Goal: Obtain resource: Obtain resource

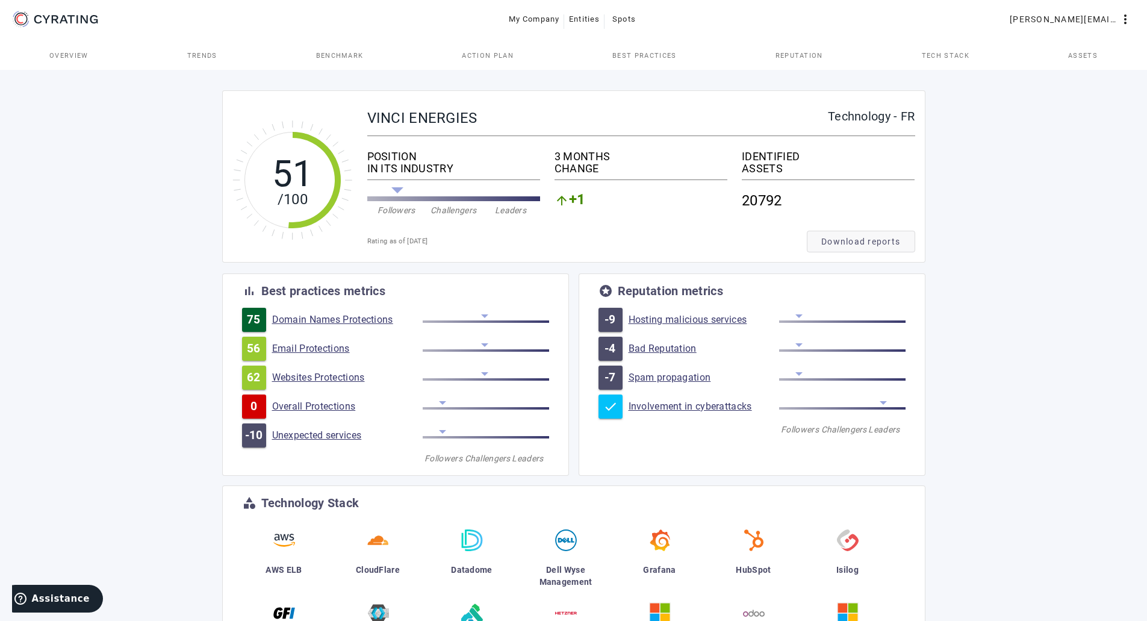
click at [855, 239] on span "Download reports" at bounding box center [860, 241] width 79 height 12
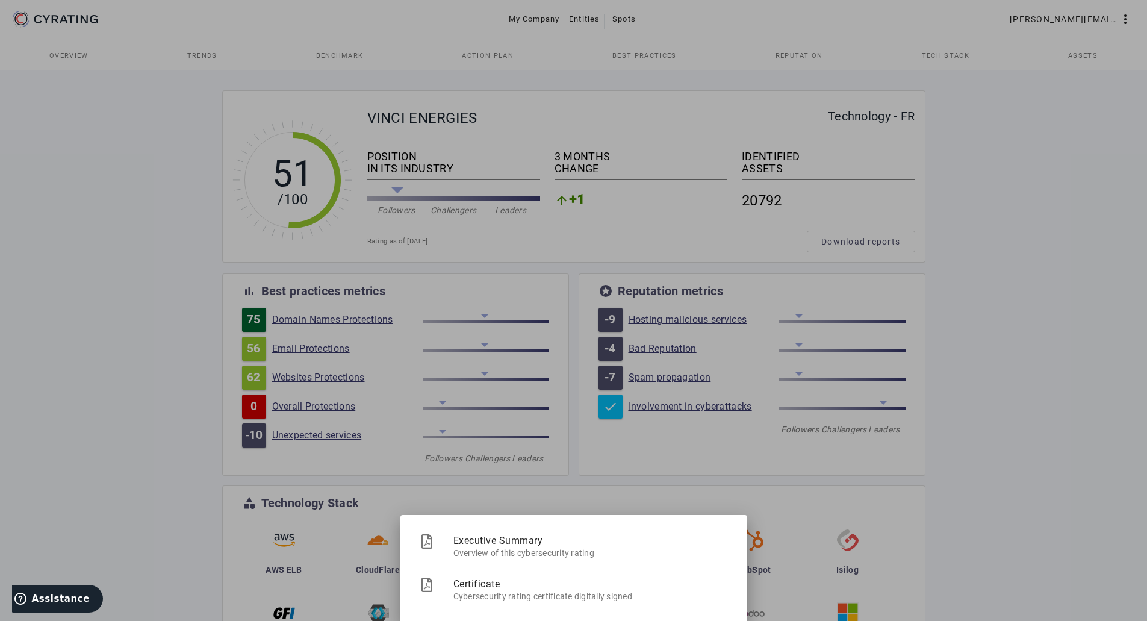
click at [691, 463] on div at bounding box center [573, 310] width 1147 height 621
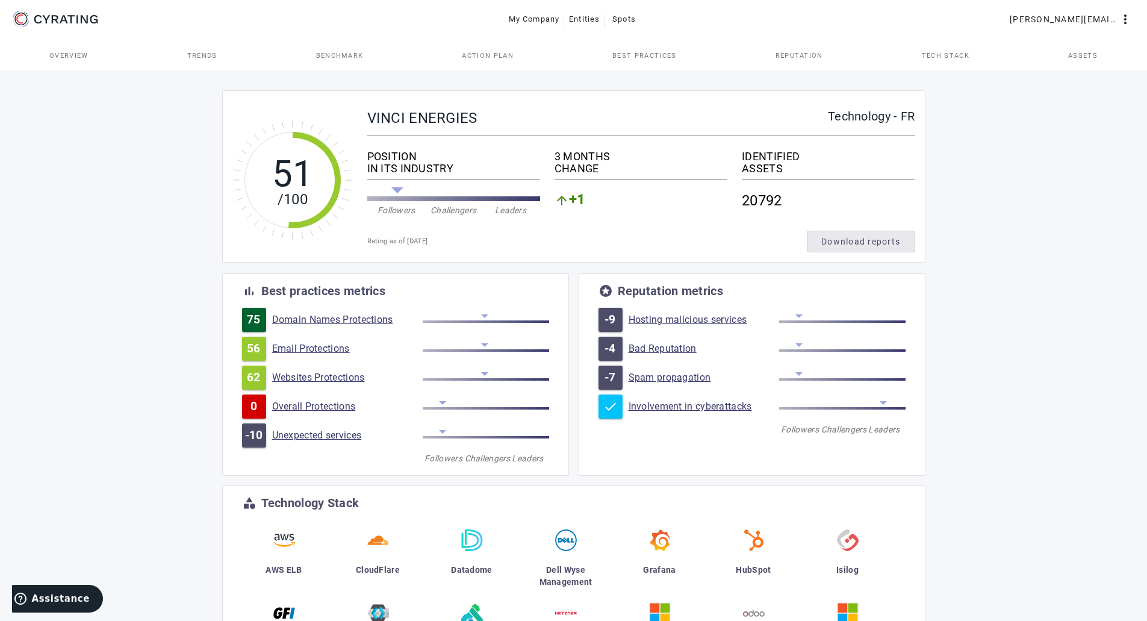
click at [862, 240] on span "Download reports" at bounding box center [860, 241] width 79 height 12
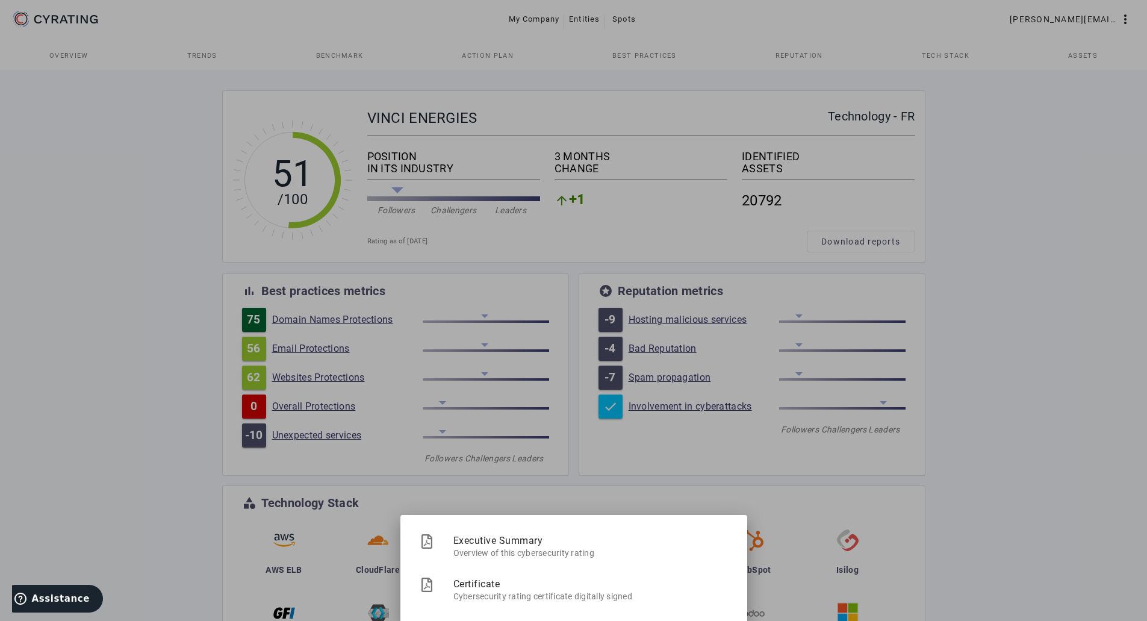
click at [555, 154] on div at bounding box center [573, 310] width 1147 height 621
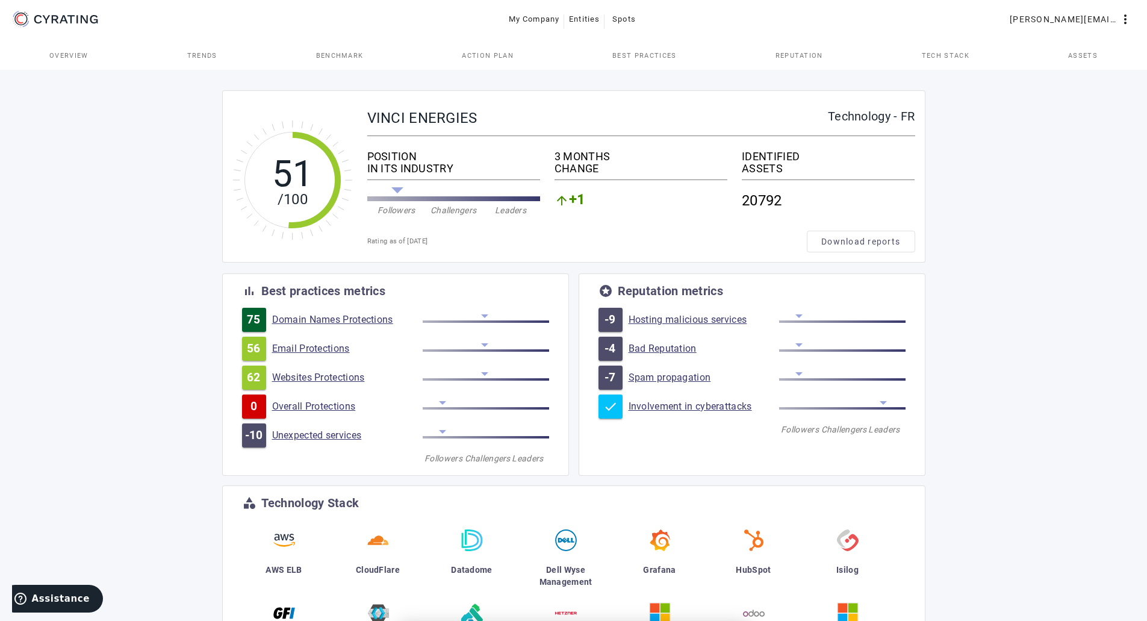
click at [635, 53] on span "Best practices" at bounding box center [645, 55] width 64 height 7
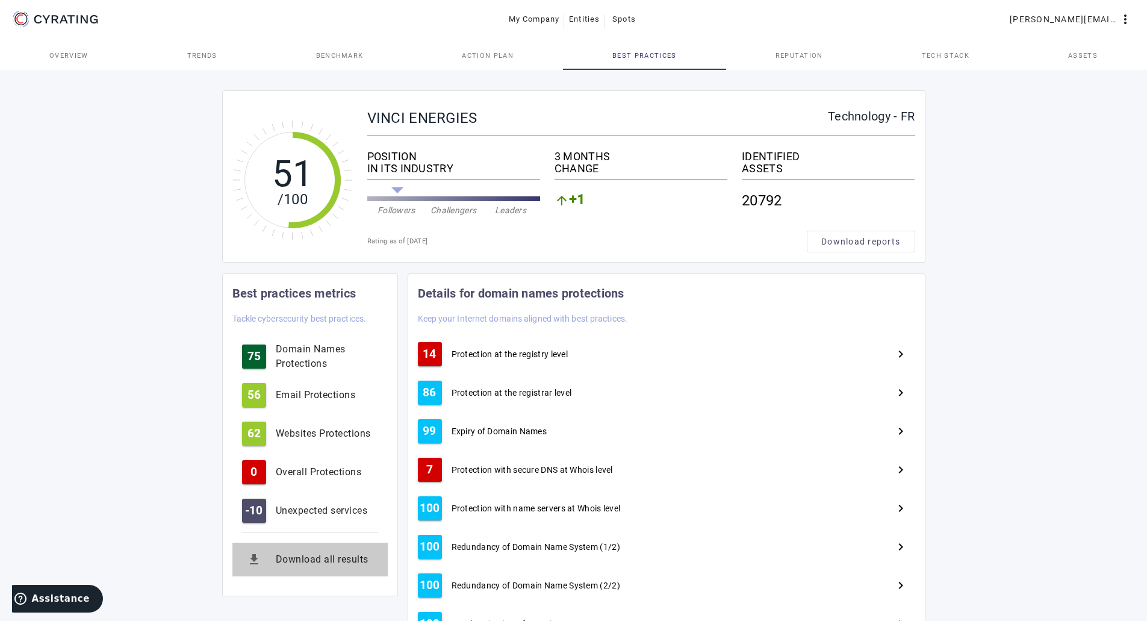
click at [304, 568] on button "get_app Download all results" at bounding box center [309, 560] width 155 height 34
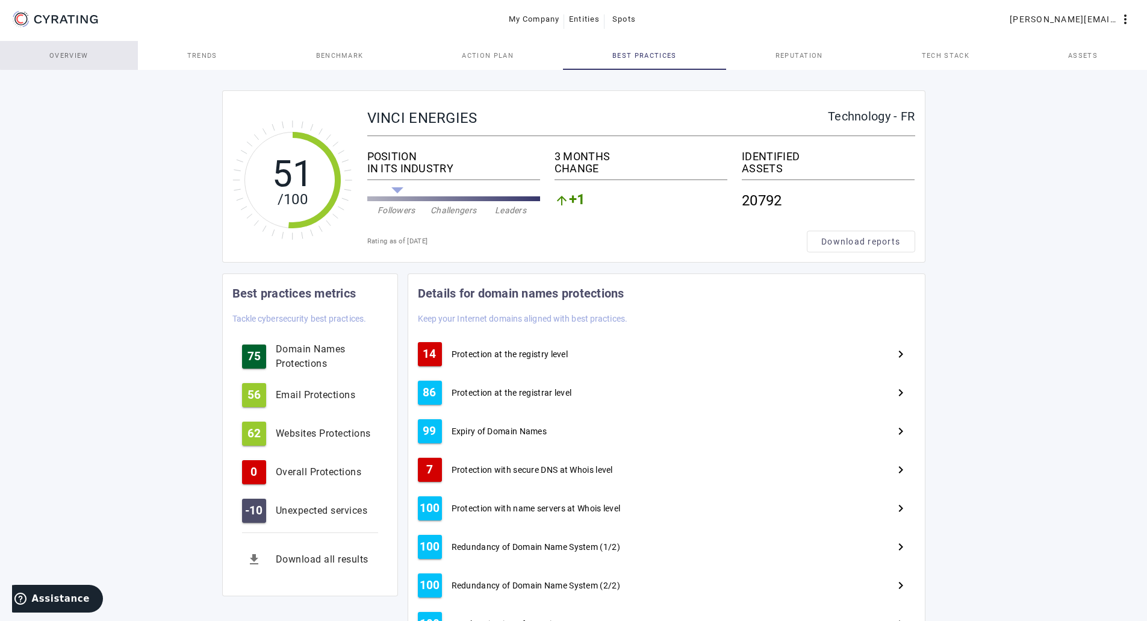
click at [79, 43] on span "Overview" at bounding box center [68, 55] width 39 height 29
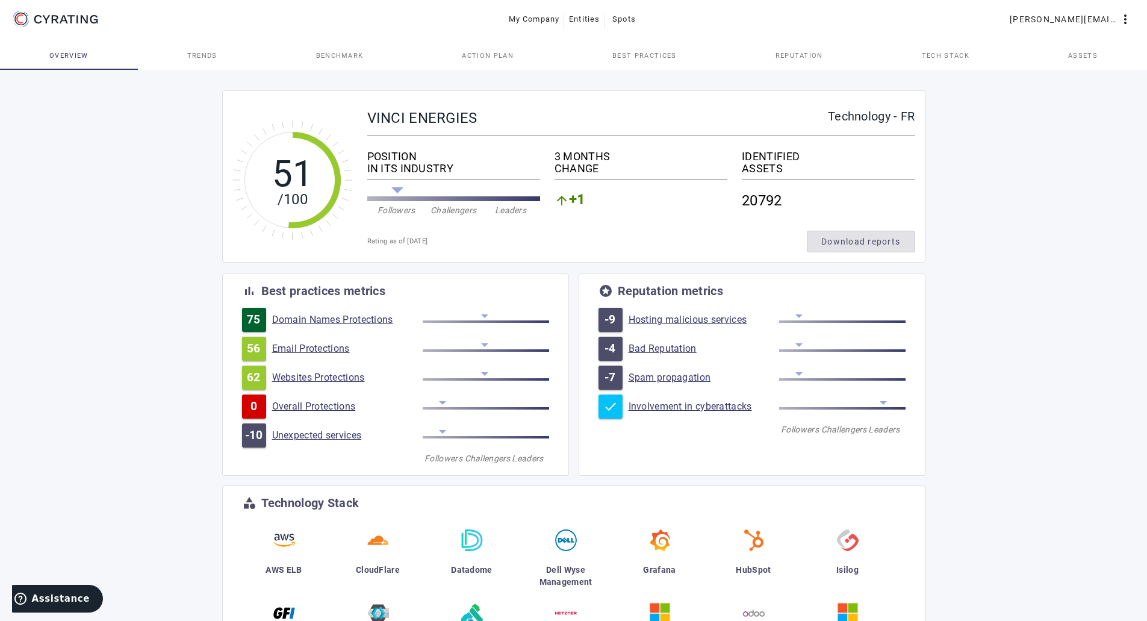
click at [892, 239] on span "Download reports" at bounding box center [860, 241] width 79 height 12
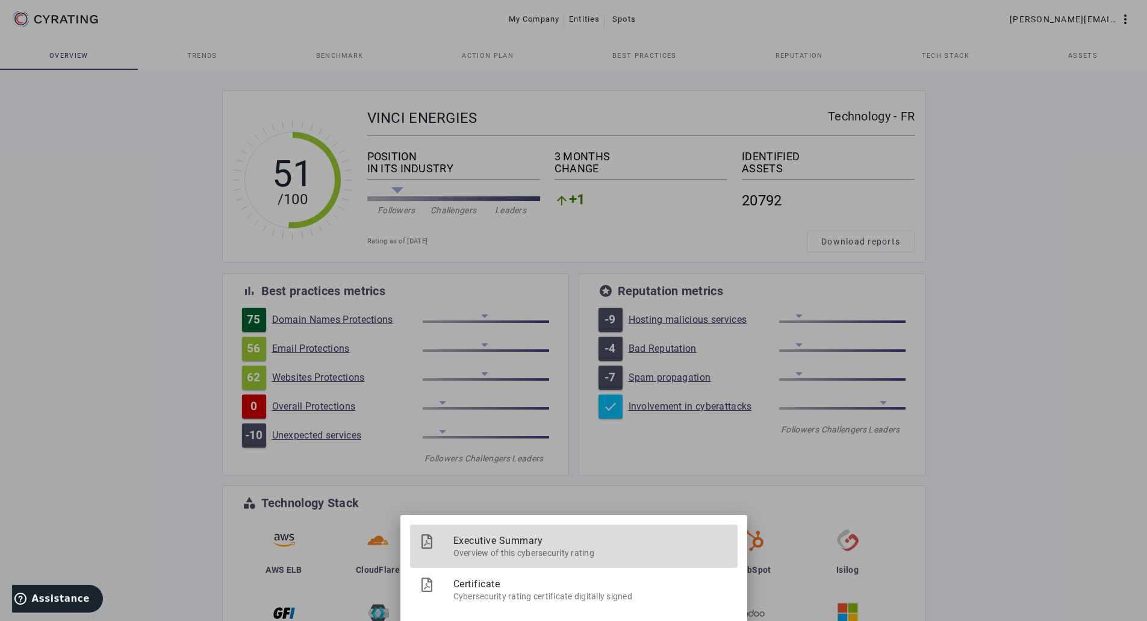
click at [534, 546] on span "Overview of this cybersecurity rating" at bounding box center [591, 551] width 275 height 15
